Goal: Task Accomplishment & Management: Manage account settings

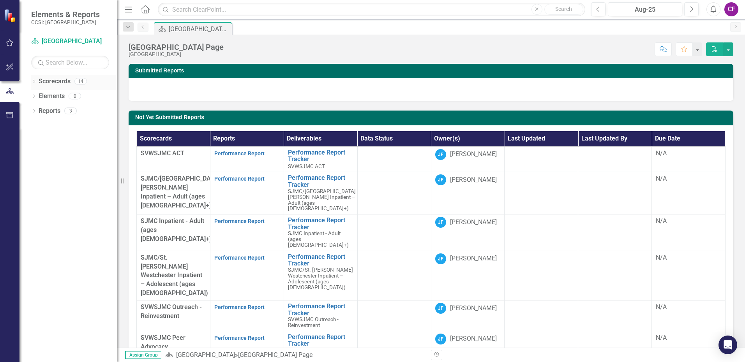
click at [33, 82] on icon "Dropdown" at bounding box center [33, 82] width 5 height 4
click at [40, 96] on icon "Dropdown" at bounding box center [38, 95] width 6 height 5
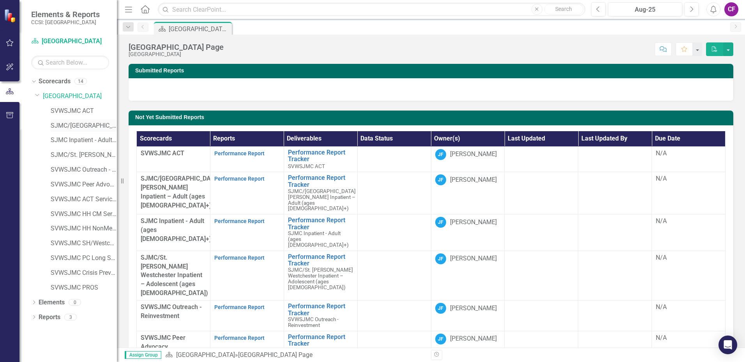
click at [74, 122] on link "SJMC/[GEOGRAPHIC_DATA][PERSON_NAME] Inpatient – Adult (ages [DEMOGRAPHIC_DATA]+)" at bounding box center [84, 126] width 66 height 9
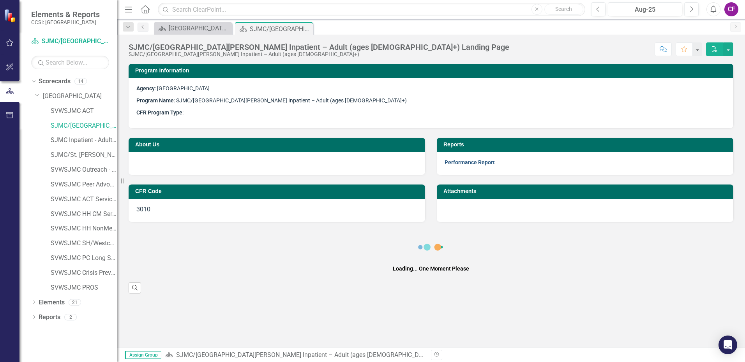
click at [469, 163] on link "Performance Report" at bounding box center [469, 162] width 50 height 6
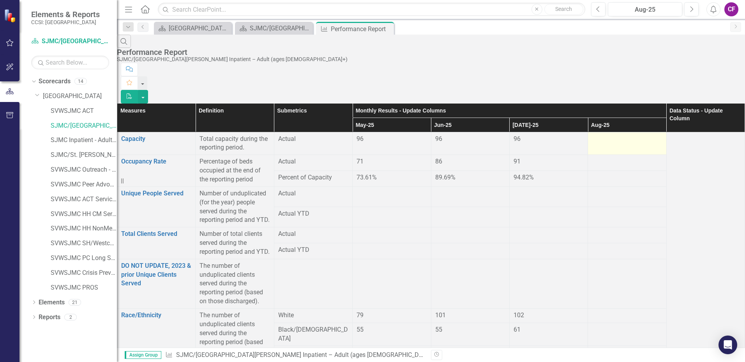
click at [592, 135] on div at bounding box center [627, 139] width 70 height 9
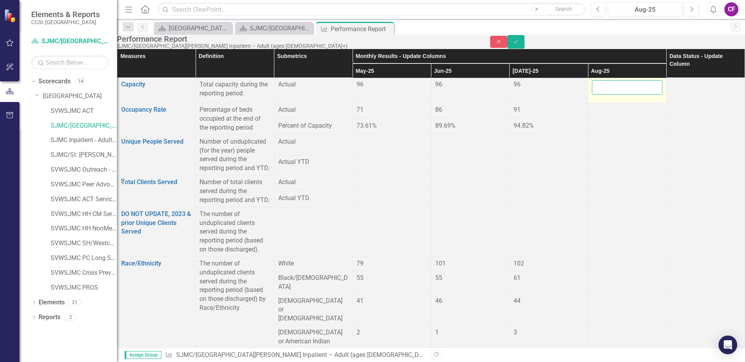
click at [592, 95] on input "number" at bounding box center [627, 87] width 70 height 14
type input "96"
click at [596, 115] on div at bounding box center [627, 110] width 70 height 9
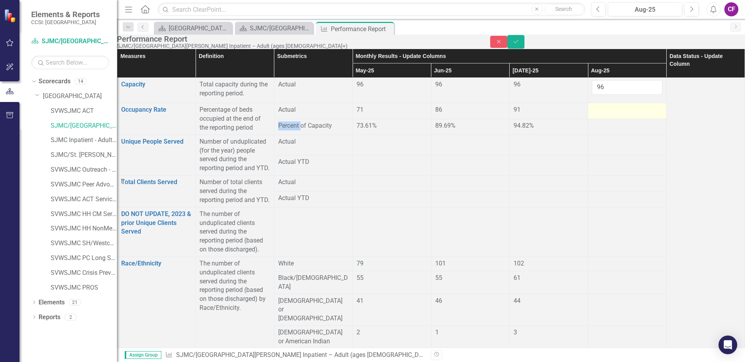
click at [596, 115] on div at bounding box center [627, 110] width 70 height 9
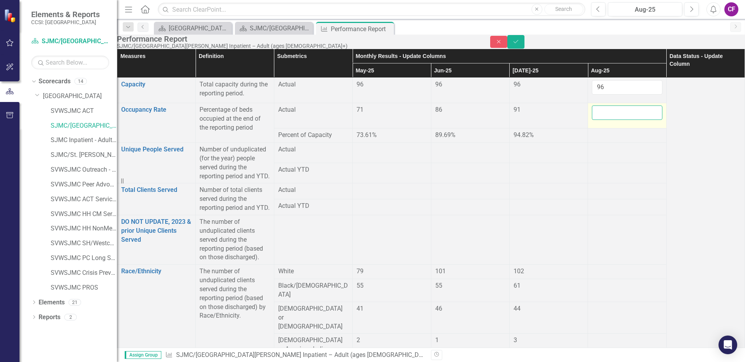
drag, startPoint x: 596, startPoint y: 125, endPoint x: 591, endPoint y: 125, distance: 4.4
click at [592, 120] on input "number" at bounding box center [627, 113] width 70 height 14
type input "87.48"
click at [594, 277] on div at bounding box center [627, 271] width 70 height 9
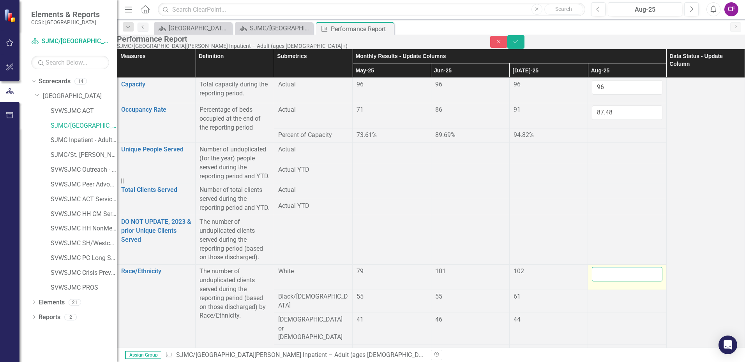
click at [594, 282] on input "number" at bounding box center [627, 274] width 70 height 14
type input "115"
click at [592, 301] on div at bounding box center [627, 296] width 70 height 9
click at [592, 301] on input "number" at bounding box center [627, 299] width 70 height 14
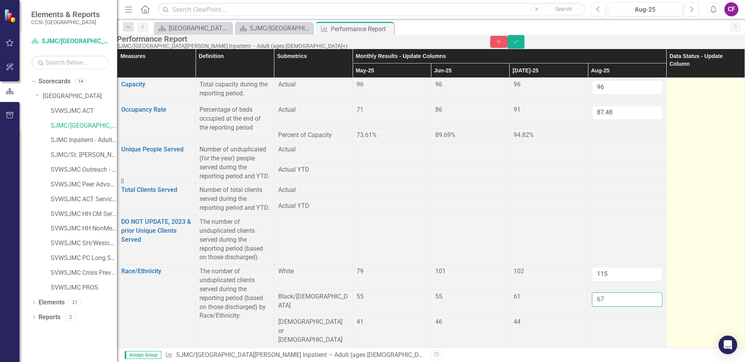
scroll to position [78, 0]
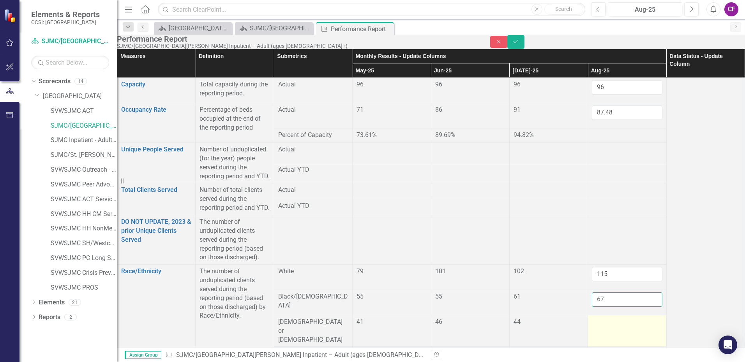
type input "67"
click at [594, 318] on div at bounding box center [627, 322] width 70 height 9
click at [592, 318] on input "number" at bounding box center [627, 325] width 70 height 14
type input "43"
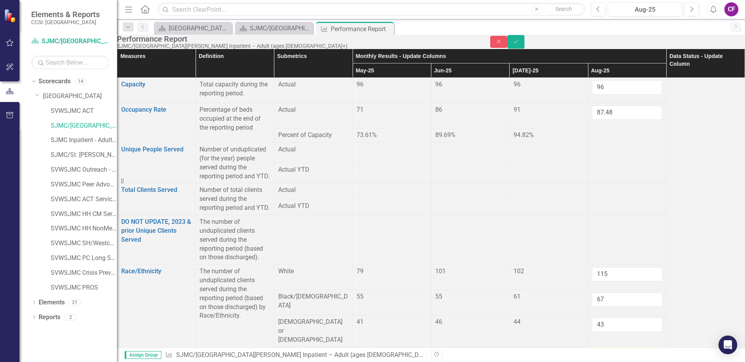
click at [597, 349] on div at bounding box center [627, 353] width 70 height 9
click at [598, 349] on div at bounding box center [627, 353] width 70 height 9
click at [598, 349] on input "number" at bounding box center [627, 356] width 70 height 14
type input "0"
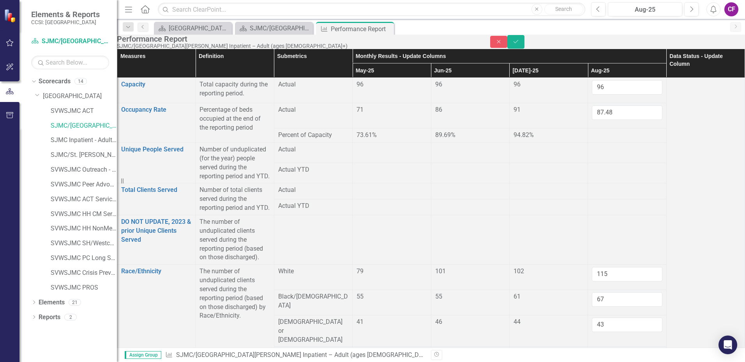
type input "14"
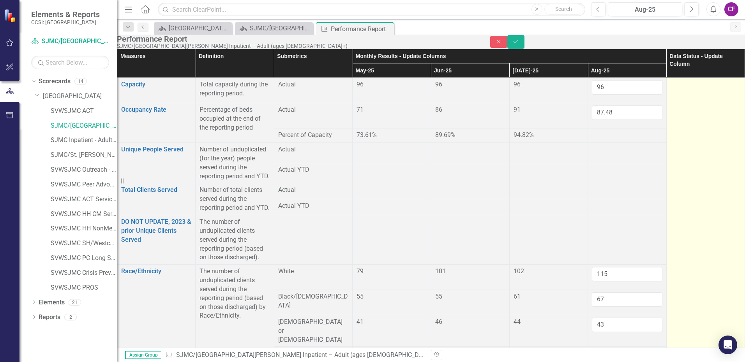
scroll to position [156, 0]
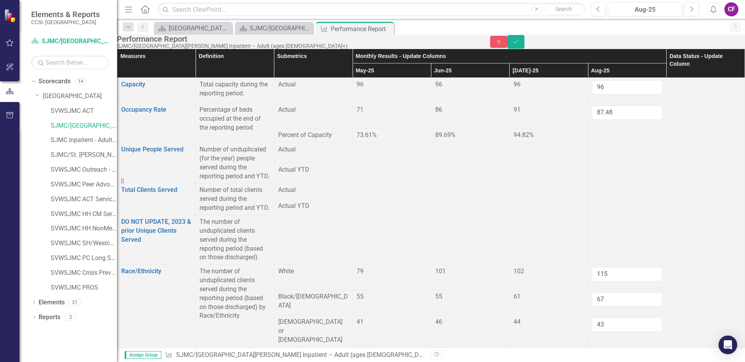
type input "2"
type input "111"
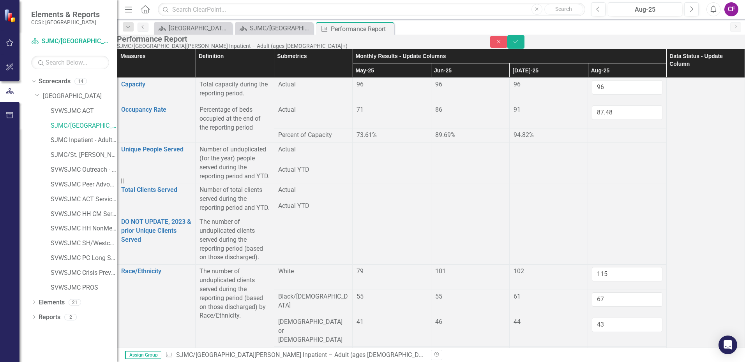
type input "82"
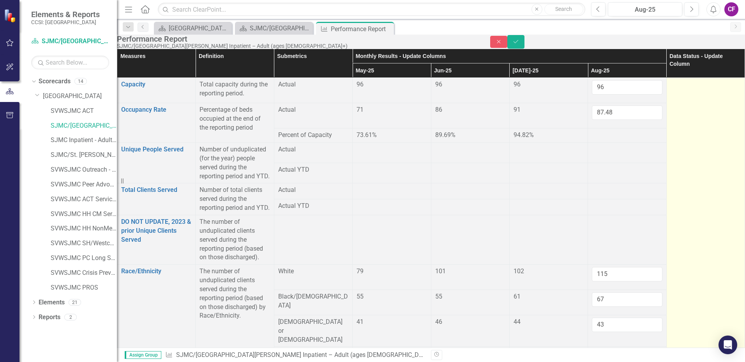
scroll to position [234, 0]
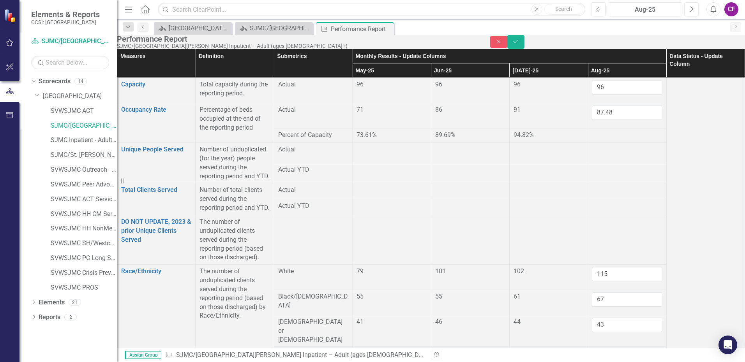
type input "1"
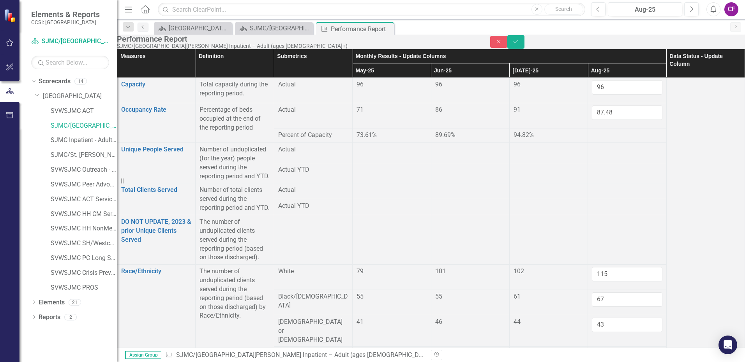
type input "2"
type input "147"
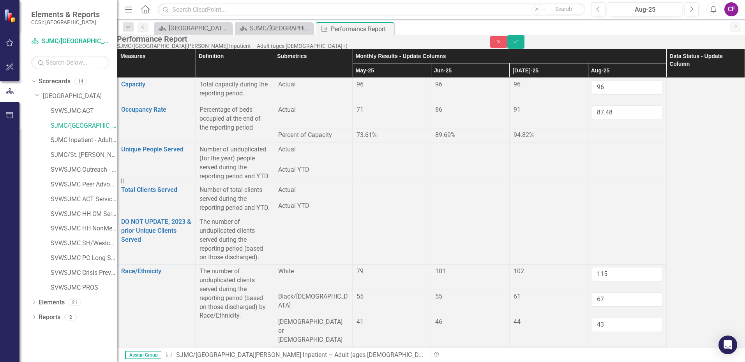
drag, startPoint x: 587, startPoint y: 215, endPoint x: 593, endPoint y: 215, distance: 6.2
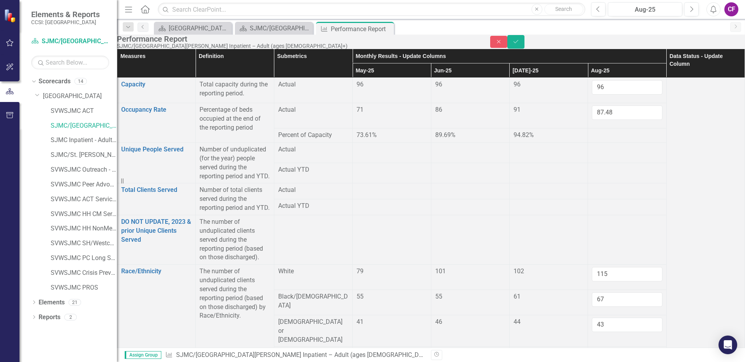
type input "51"
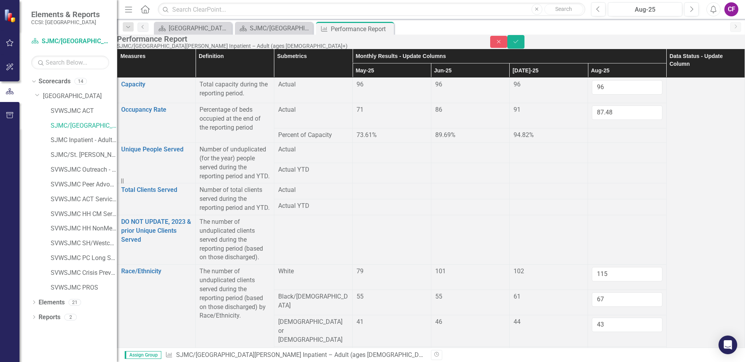
type input "77"
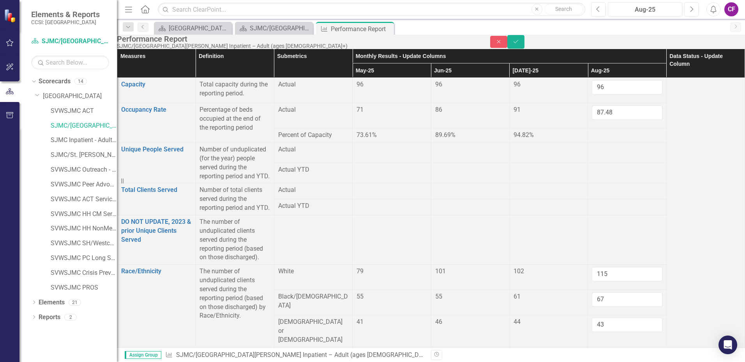
type input "121"
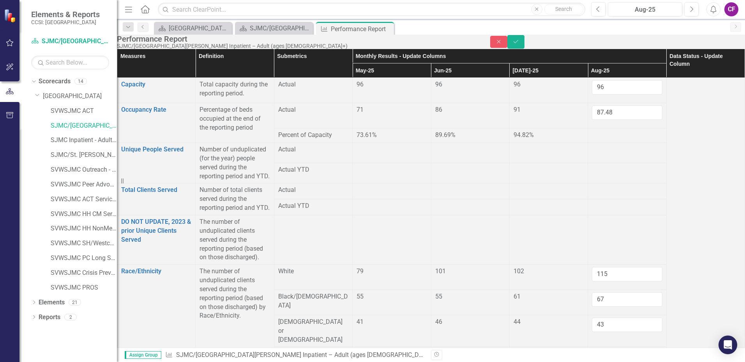
type input "198"
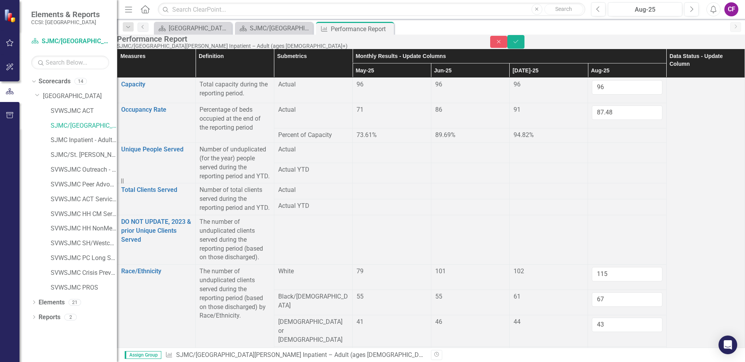
drag, startPoint x: 597, startPoint y: 316, endPoint x: 597, endPoint y: 311, distance: 4.7
type input "14.83"
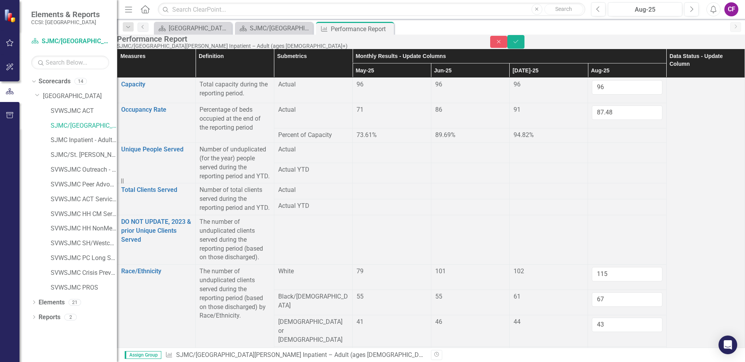
drag, startPoint x: 597, startPoint y: 227, endPoint x: 586, endPoint y: 223, distance: 11.9
drag, startPoint x: 584, startPoint y: 221, endPoint x: 584, endPoint y: 226, distance: 4.3
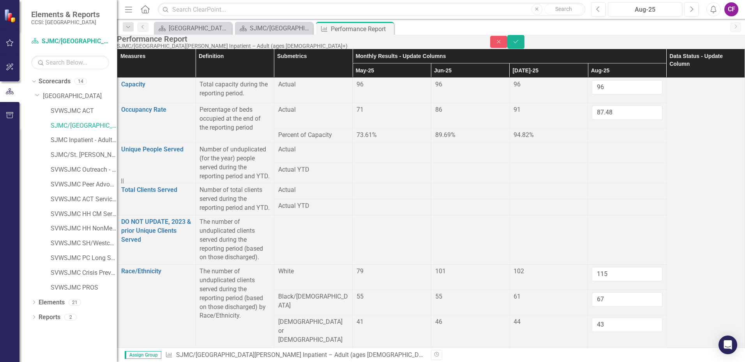
drag, startPoint x: 597, startPoint y: 230, endPoint x: 583, endPoint y: 234, distance: 14.2
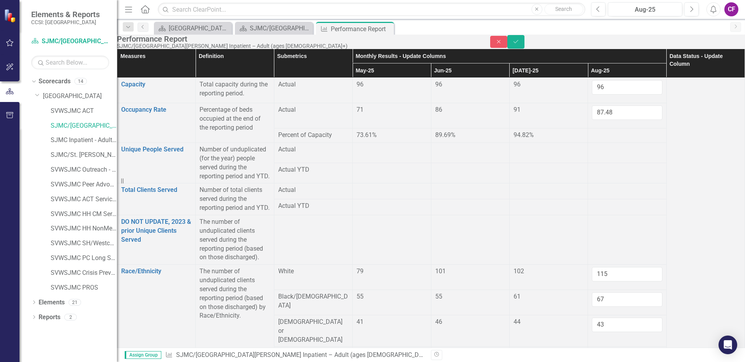
drag, startPoint x: 585, startPoint y: 223, endPoint x: 594, endPoint y: 229, distance: 10.5
type input "15"
click at [594, 155] on div at bounding box center [627, 149] width 70 height 9
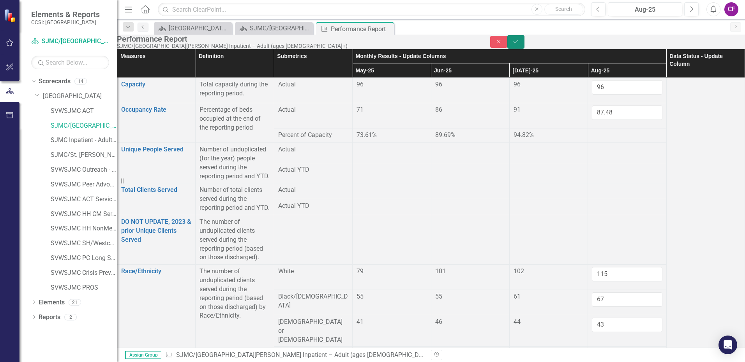
click at [519, 44] on icon "Save" at bounding box center [515, 41] width 7 height 5
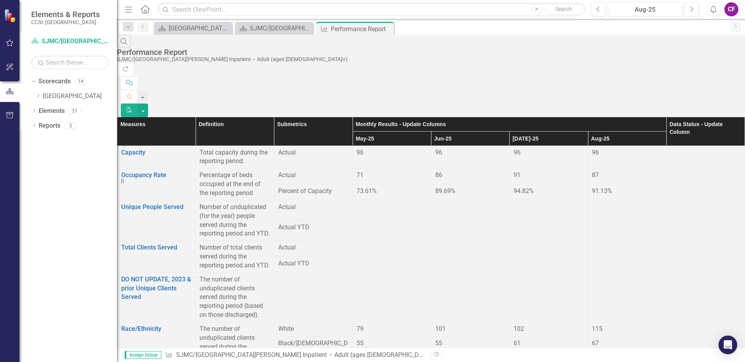
click at [30, 81] on div "Dropdown Scorecards 14 Dropdown [GEOGRAPHIC_DATA] SVWSJMC ACT SJMC/[GEOGRAPHIC_…" at bounding box center [67, 218] width 97 height 287
click at [33, 82] on icon "Dropdown" at bounding box center [33, 80] width 4 height 5
click at [33, 82] on icon "Dropdown" at bounding box center [33, 82] width 5 height 4
click at [38, 96] on icon "Dropdown" at bounding box center [38, 95] width 6 height 5
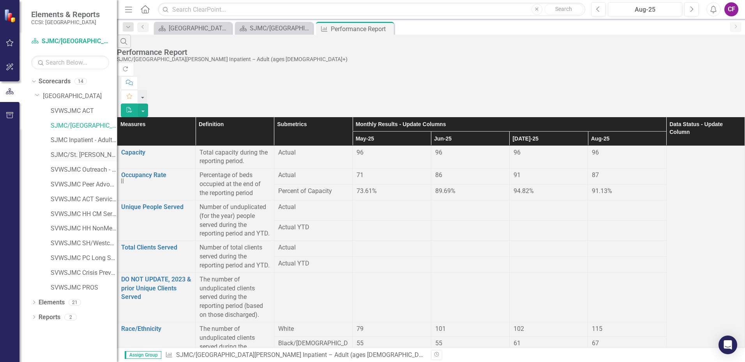
click at [104, 154] on link "SJMC/St. [PERSON_NAME] Westchester Inpatient – Adolescent (ages [DEMOGRAPHIC_DA…" at bounding box center [84, 155] width 66 height 9
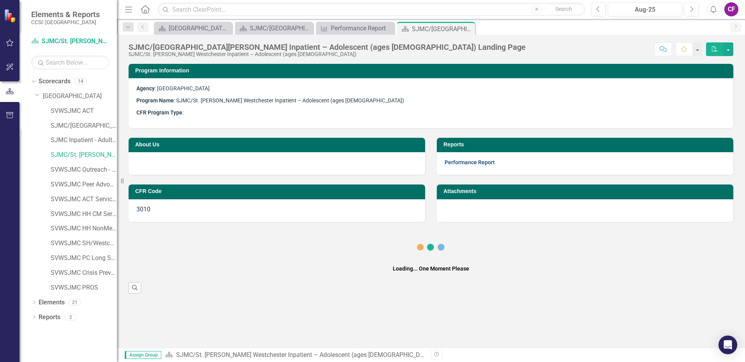
click at [454, 162] on link "Performance Report" at bounding box center [469, 162] width 50 height 6
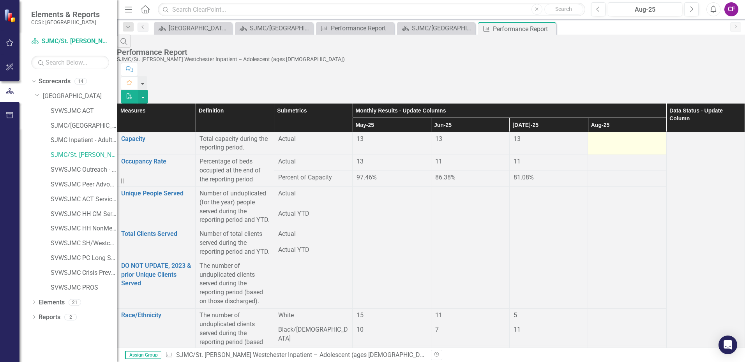
click at [596, 135] on div at bounding box center [627, 139] width 70 height 9
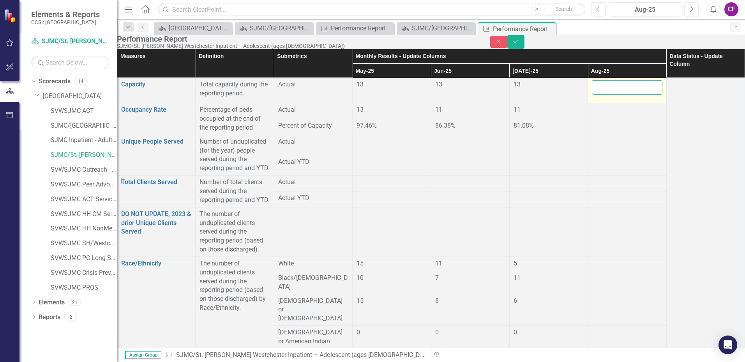
click at [596, 95] on input "number" at bounding box center [627, 87] width 70 height 14
type input "13"
click at [594, 115] on div at bounding box center [627, 110] width 70 height 9
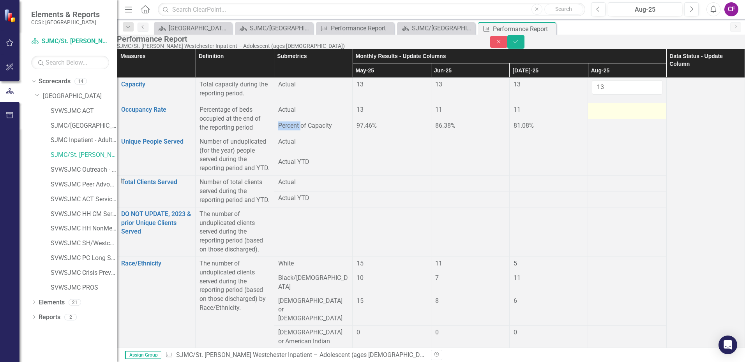
click at [594, 115] on div at bounding box center [627, 110] width 70 height 9
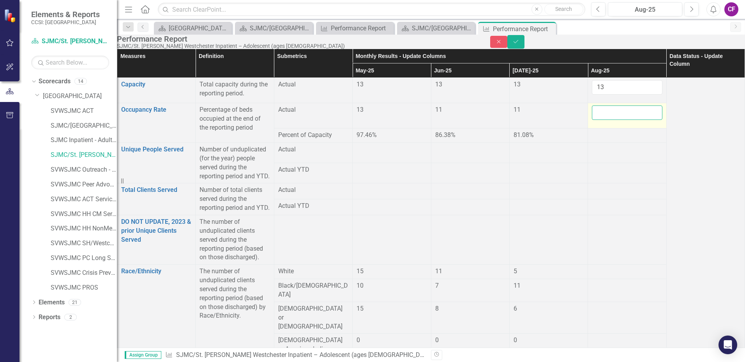
click at [592, 120] on input "number" at bounding box center [627, 113] width 70 height 14
type input "6.70"
click at [596, 277] on div at bounding box center [627, 271] width 70 height 9
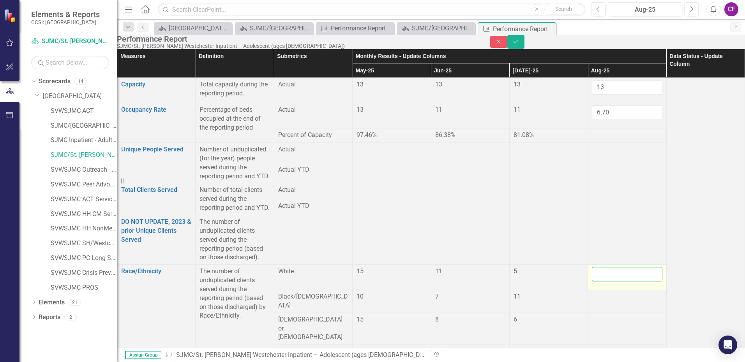
click at [594, 282] on input "number" at bounding box center [627, 274] width 70 height 14
type input "9"
click at [592, 300] on div at bounding box center [627, 296] width 70 height 9
click at [592, 299] on div at bounding box center [627, 296] width 70 height 9
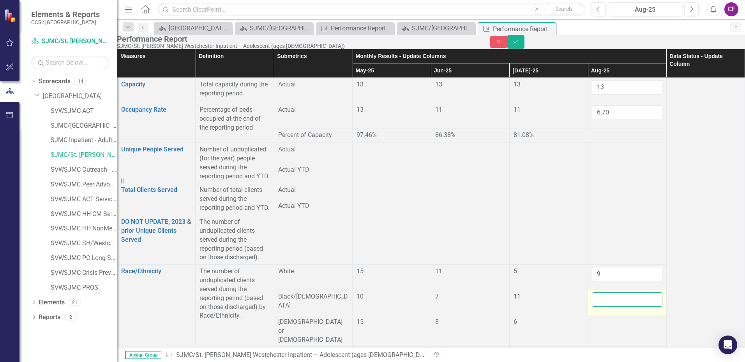
click at [592, 299] on input "number" at bounding box center [627, 299] width 70 height 14
type input "6"
click at [631, 292] on input "6" at bounding box center [627, 299] width 70 height 14
click at [595, 318] on div at bounding box center [627, 322] width 70 height 9
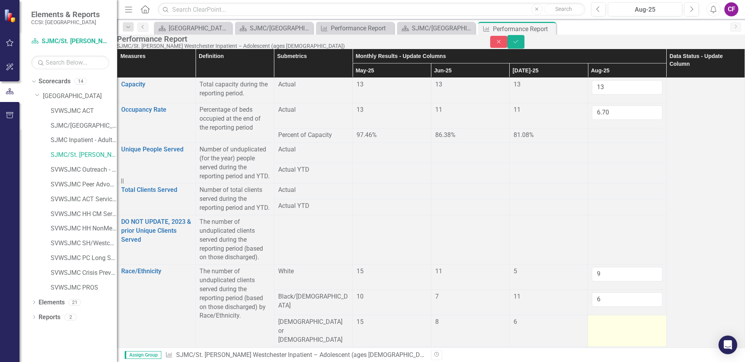
click at [594, 318] on div at bounding box center [627, 322] width 70 height 9
click at [594, 318] on input "number" at bounding box center [627, 325] width 70 height 14
type input "6"
click at [610, 349] on div at bounding box center [627, 353] width 70 height 9
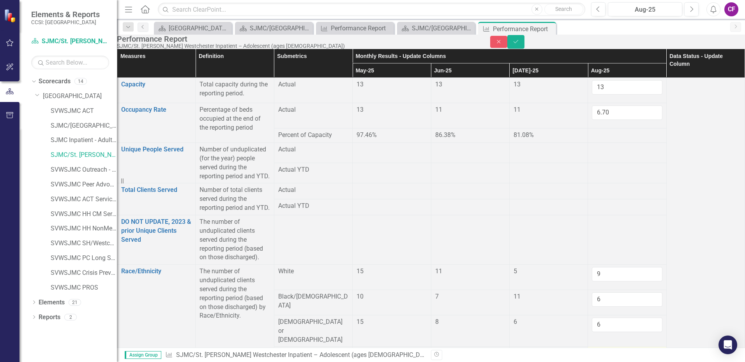
click at [610, 349] on div at bounding box center [627, 353] width 70 height 9
drag, startPoint x: 610, startPoint y: 302, endPoint x: 606, endPoint y: 303, distance: 4.2
click at [606, 349] on input "number" at bounding box center [627, 356] width 70 height 14
type input "-1"
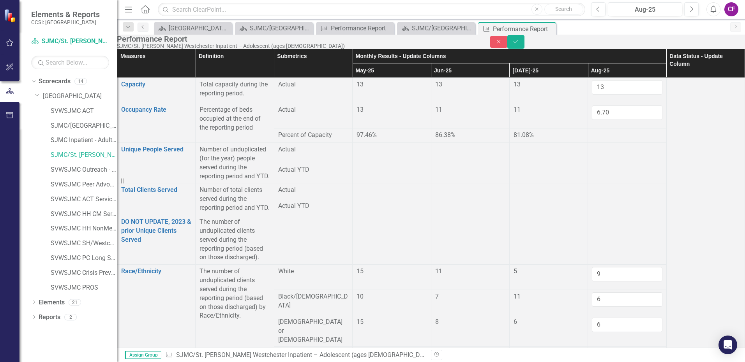
type input "0"
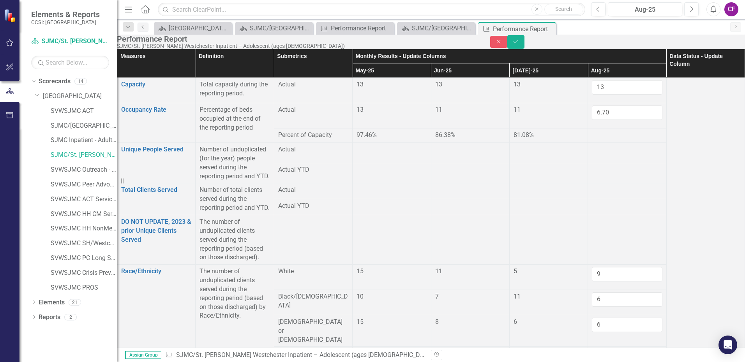
type input "0"
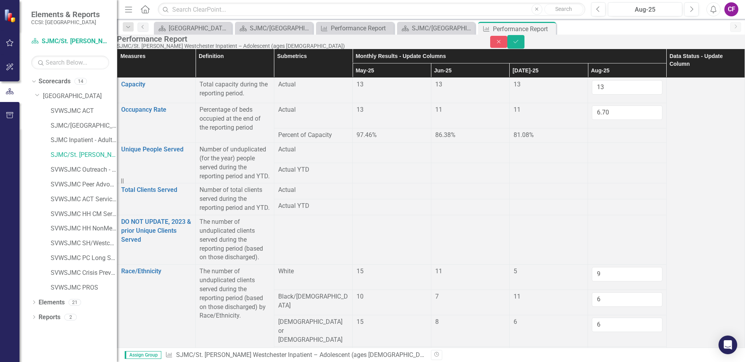
drag, startPoint x: 597, startPoint y: 240, endPoint x: 602, endPoint y: 241, distance: 4.4
type input "0"
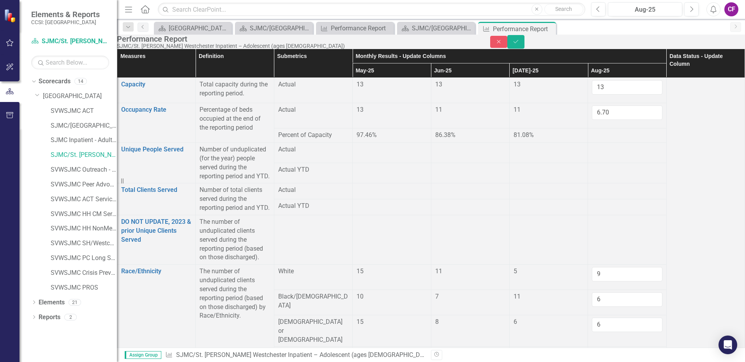
type input "3"
type input "11"
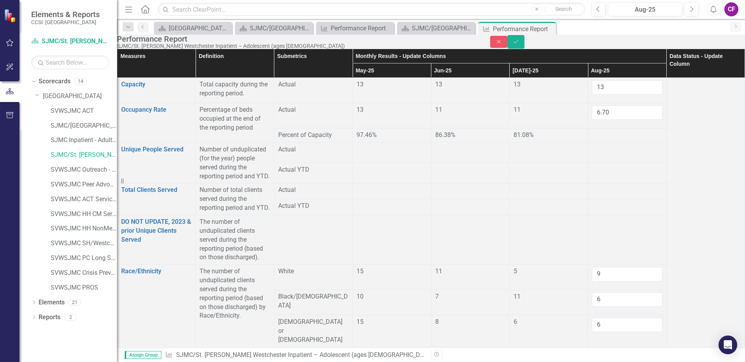
drag, startPoint x: 583, startPoint y: 312, endPoint x: 588, endPoint y: 312, distance: 4.3
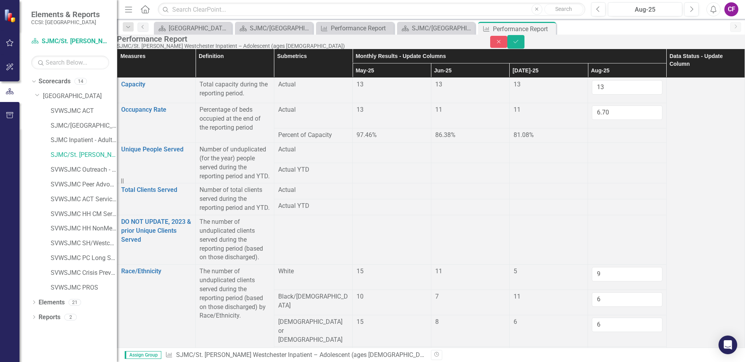
type input "1"
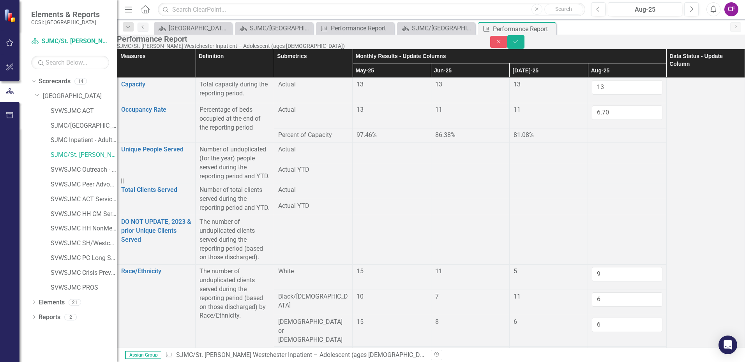
type input "0"
type input "10"
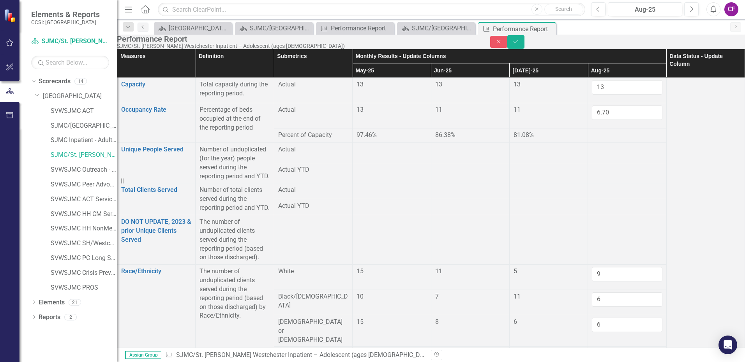
type input "5"
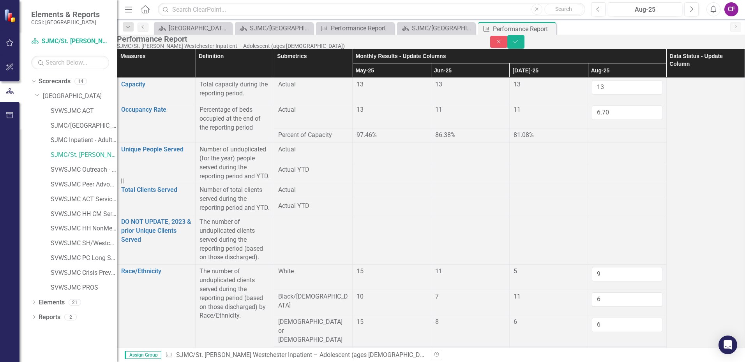
drag, startPoint x: 582, startPoint y: 229, endPoint x: 590, endPoint y: 229, distance: 8.2
type input "5"
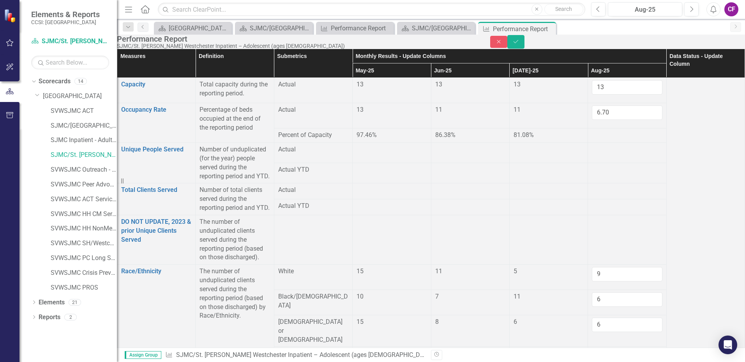
drag, startPoint x: 610, startPoint y: 271, endPoint x: 603, endPoint y: 272, distance: 6.7
type input "4"
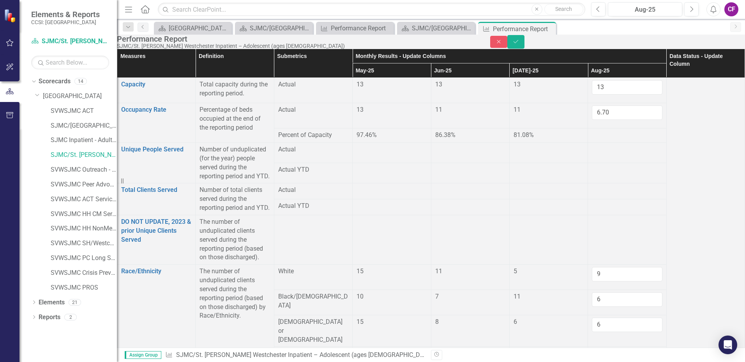
scroll to position [949, 0]
type input "10"
drag, startPoint x: 599, startPoint y: 234, endPoint x: 589, endPoint y: 231, distance: 9.9
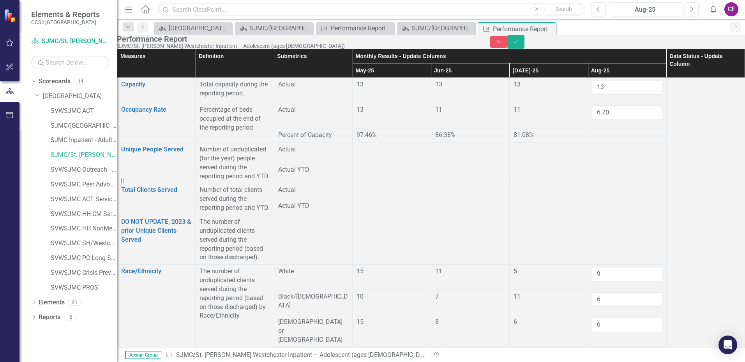
type input "15"
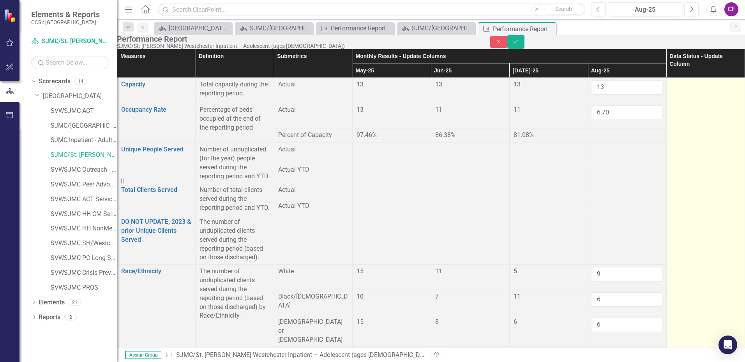
scroll to position [1076, 0]
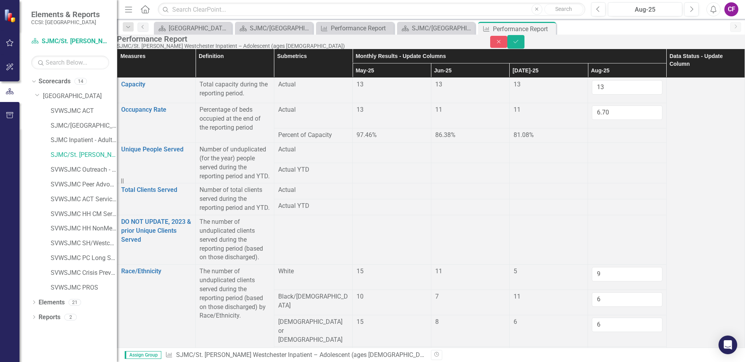
type input "22.13"
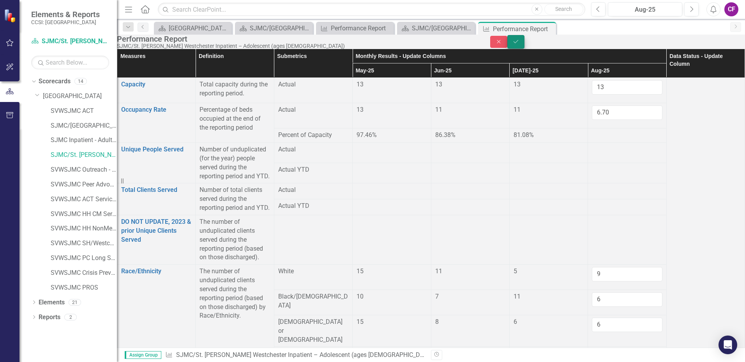
type input "2"
click at [519, 44] on icon "Save" at bounding box center [515, 41] width 7 height 5
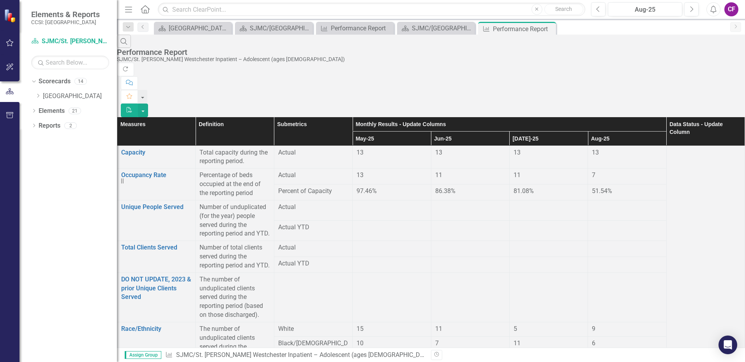
click at [734, 14] on div "CF" at bounding box center [731, 9] width 14 height 14
click at [715, 95] on link "Logout Log Out" at bounding box center [707, 98] width 62 height 14
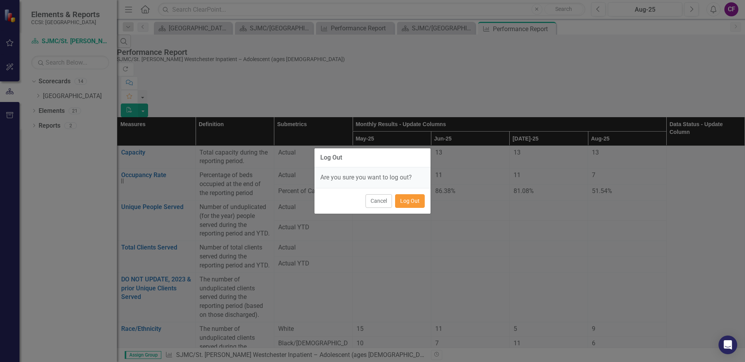
click at [414, 200] on button "Log Out" at bounding box center [410, 201] width 30 height 14
